Goal: Check status: Check status

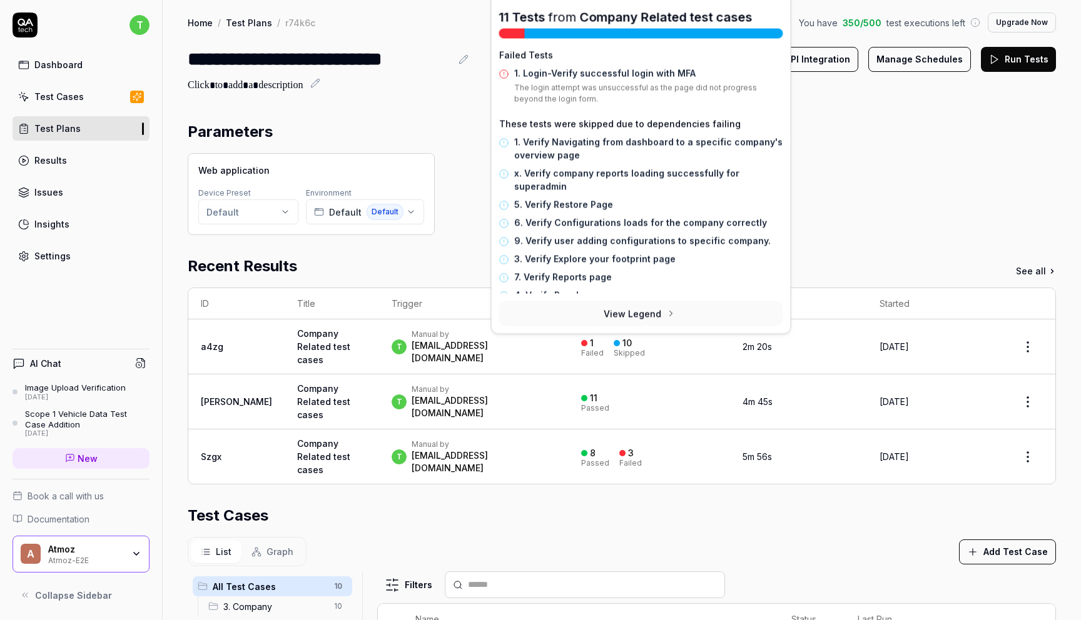
click at [809, 117] on div "Parameters Web application Device Preset Default Environment Default Default Re…" at bounding box center [622, 537] width 918 height 859
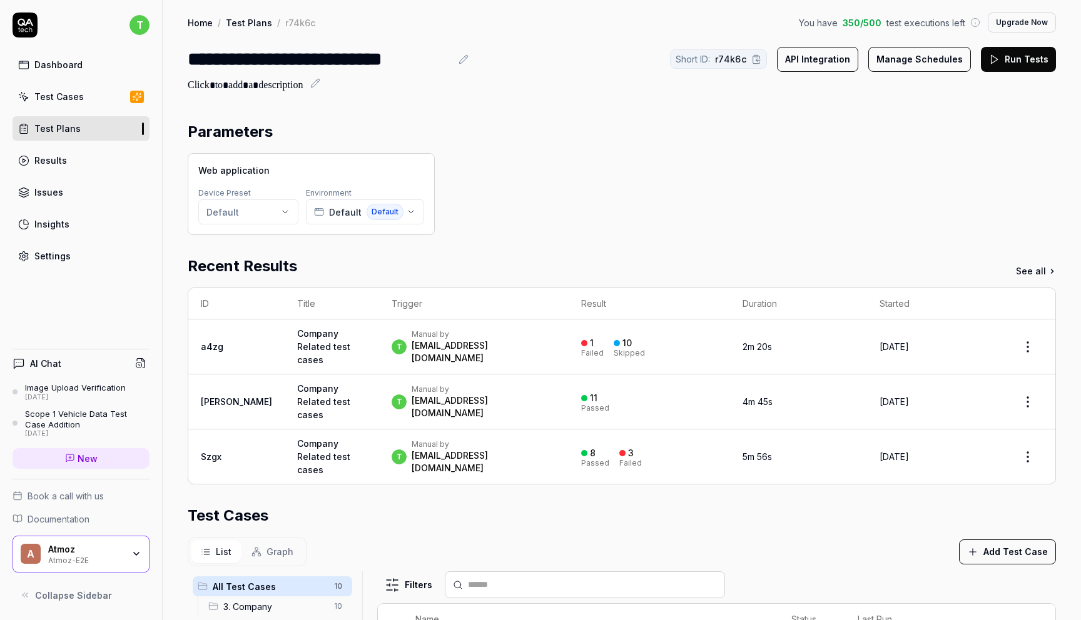
click at [998, 62] on icon at bounding box center [993, 59] width 11 height 11
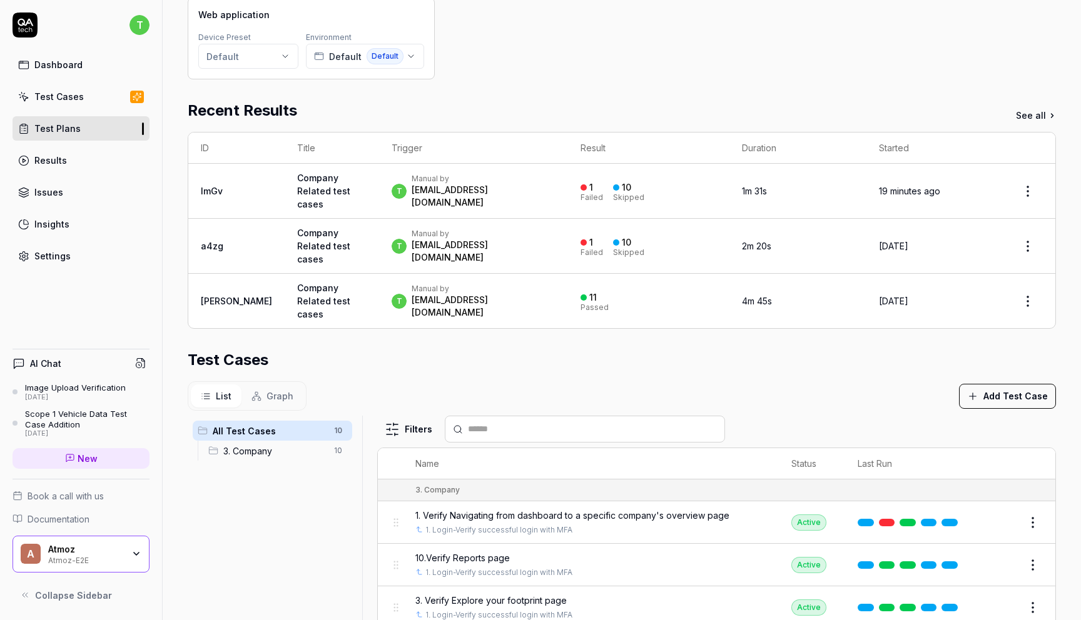
scroll to position [182, 0]
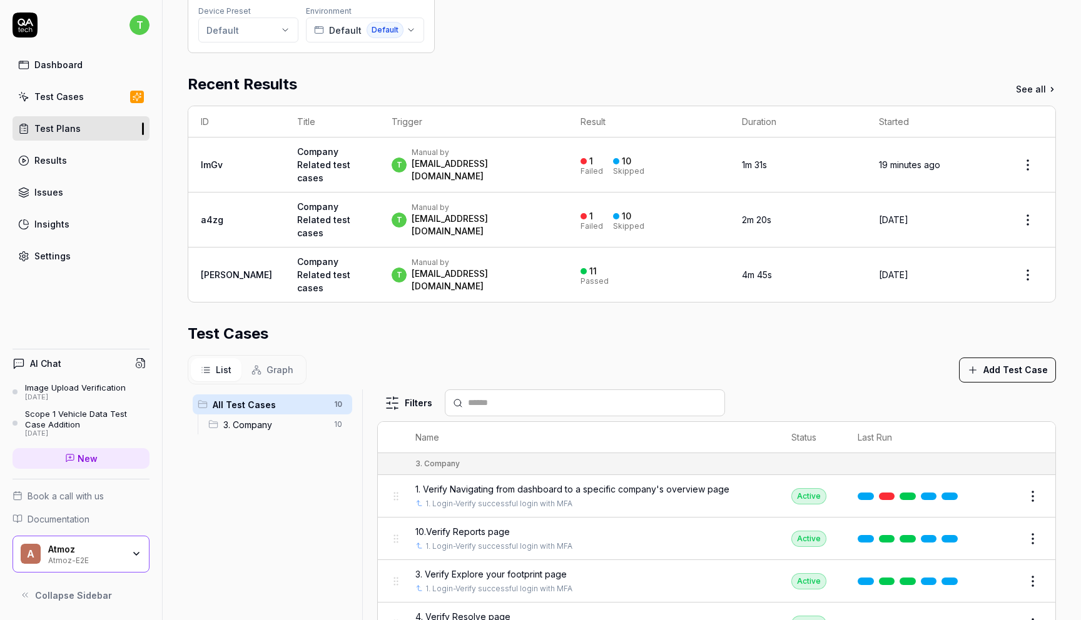
click at [580, 161] on div at bounding box center [583, 161] width 6 height 6
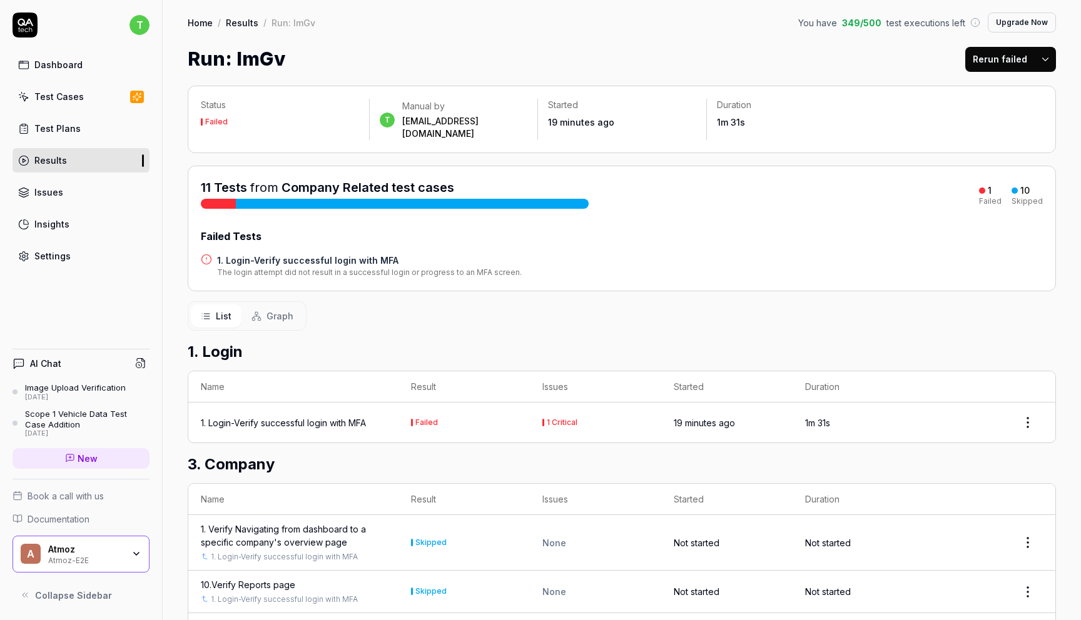
click at [613, 453] on h2 "3. Company" at bounding box center [622, 464] width 868 height 23
click at [1006, 63] on button "Rerun failed" at bounding box center [999, 59] width 69 height 25
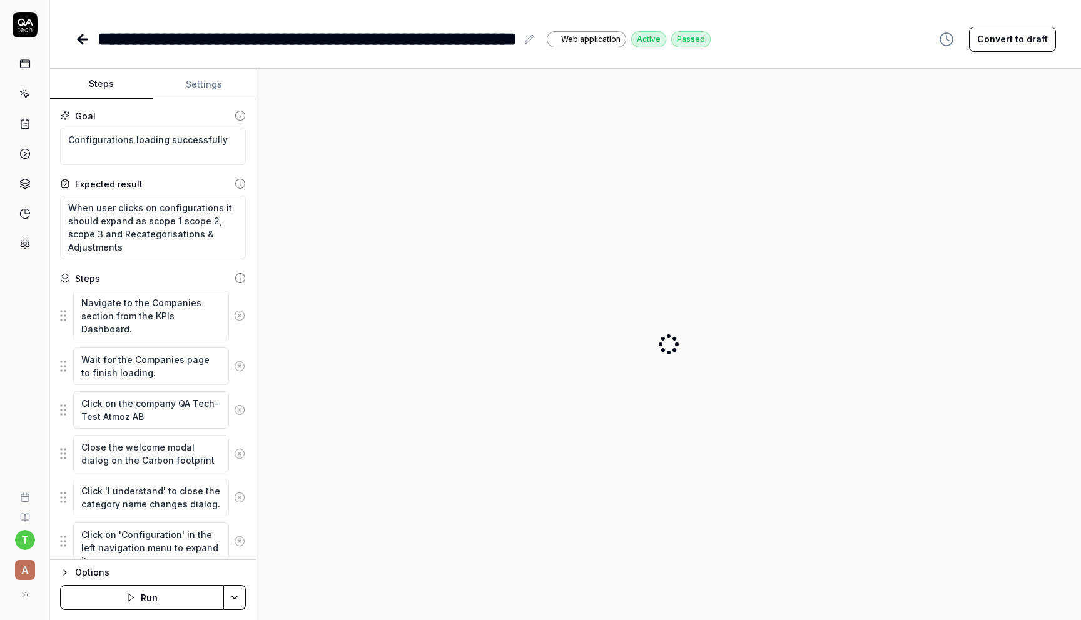
type textarea "*"
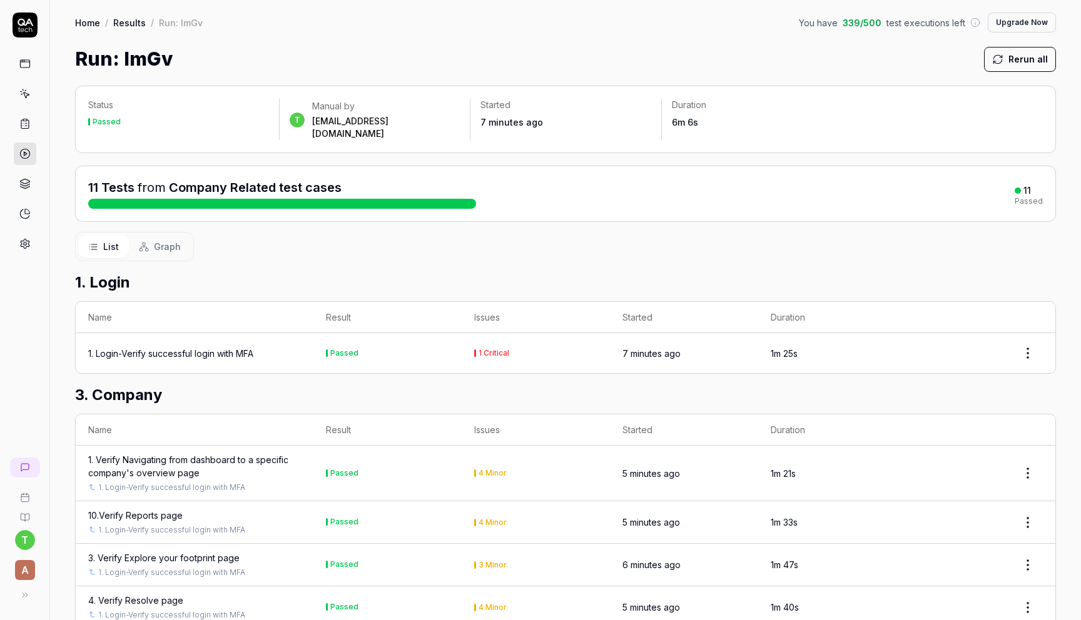
click at [498, 350] on div "1 Critical" at bounding box center [493, 354] width 31 height 8
click at [486, 305] on th "Issues" at bounding box center [536, 317] width 148 height 31
click at [224, 347] on div "1. Login-Verify successful login with MFA" at bounding box center [170, 353] width 165 height 13
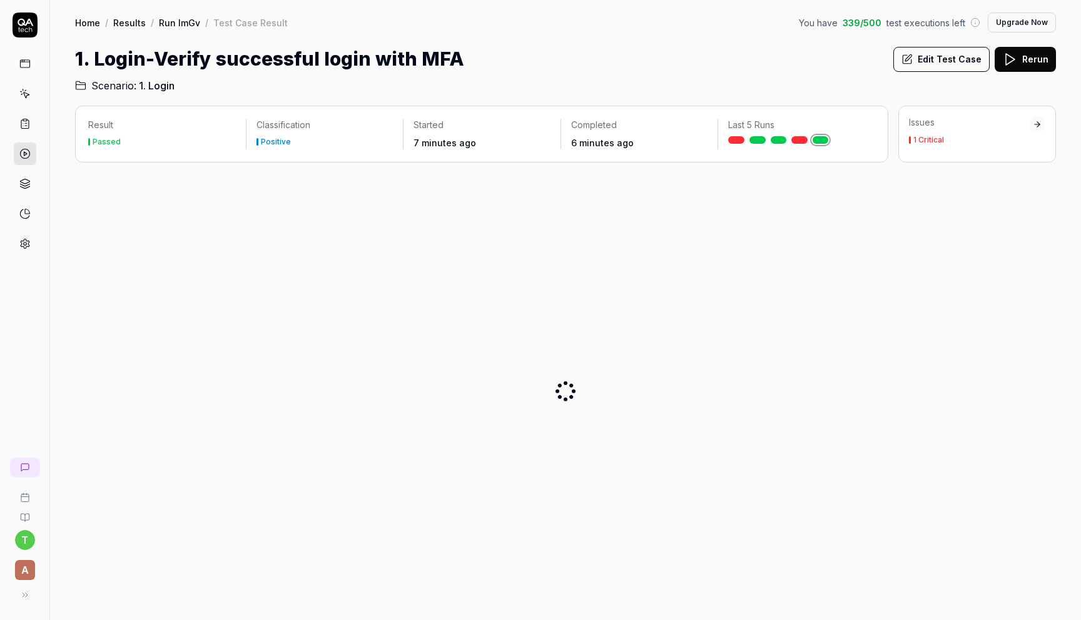
click at [922, 142] on div "1 Critical" at bounding box center [928, 140] width 31 height 8
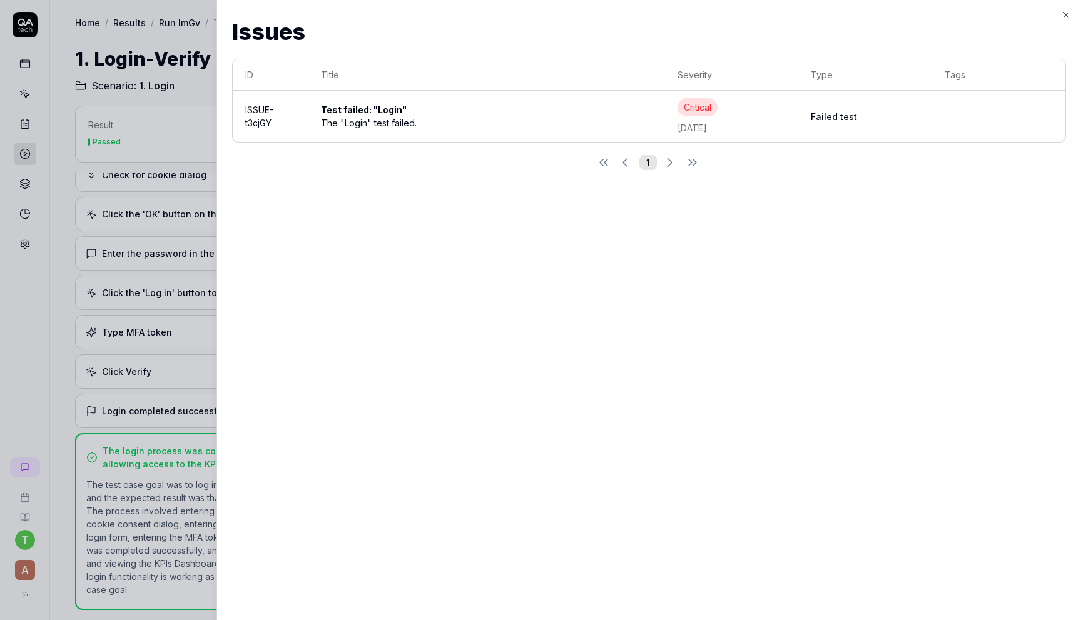
scroll to position [112, 0]
click at [697, 108] on div "Critical" at bounding box center [697, 107] width 40 height 18
click at [822, 124] on td "Failed test" at bounding box center [865, 116] width 134 height 51
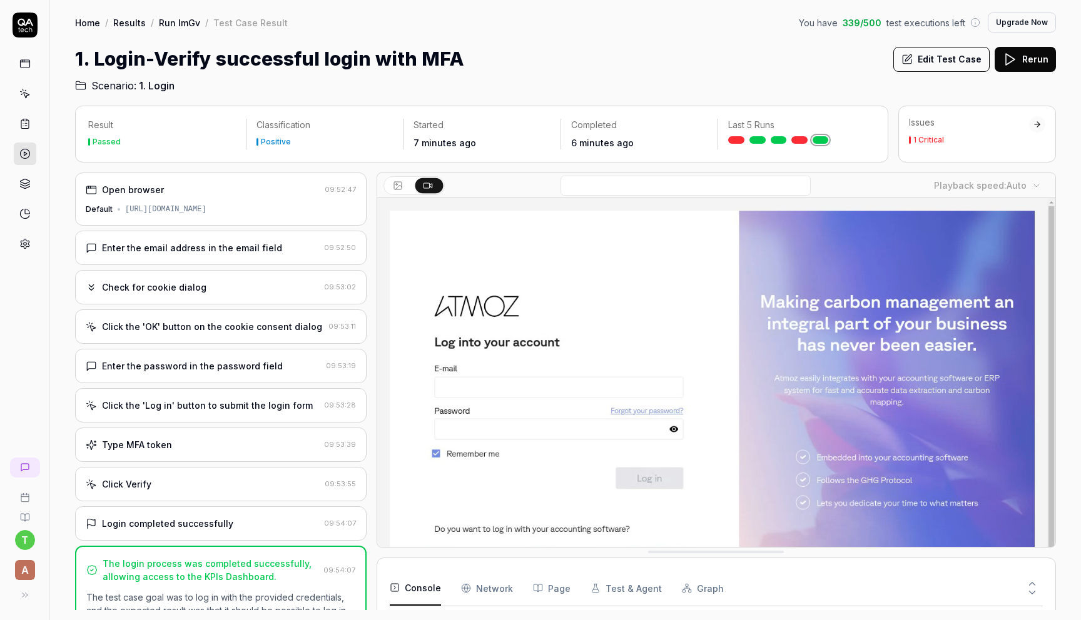
click at [116, 26] on link "Results" at bounding box center [129, 22] width 33 height 13
